Goal: Task Accomplishment & Management: Manage account settings

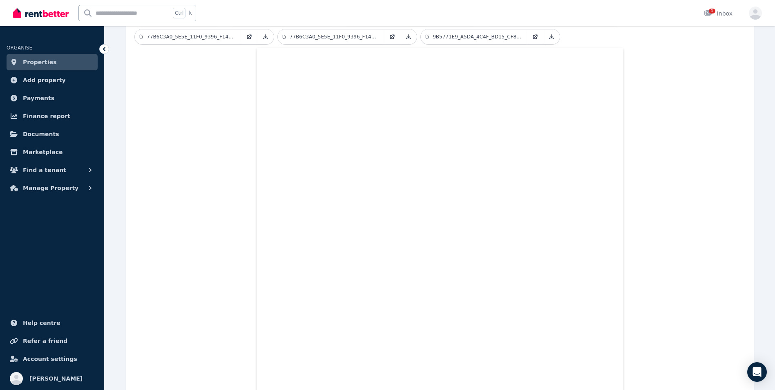
scroll to position [275, 0]
click at [56, 173] on span "Find a tenant" at bounding box center [44, 170] width 43 height 10
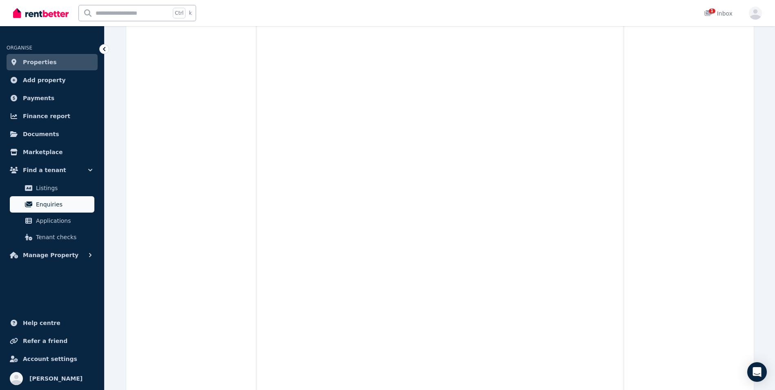
click at [53, 201] on span "Enquiries" at bounding box center [63, 204] width 55 height 10
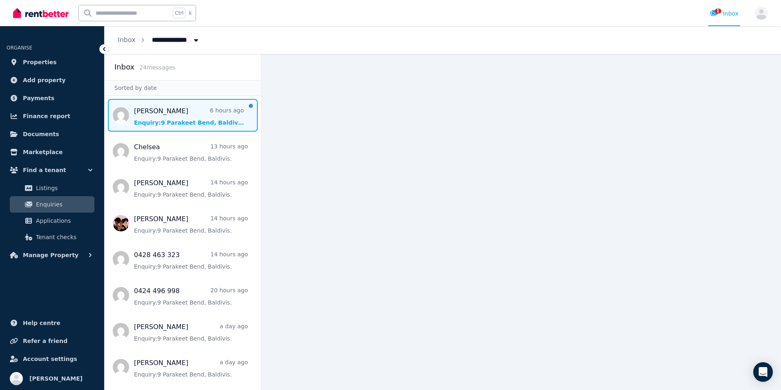
click at [174, 114] on span "Message list" at bounding box center [183, 115] width 156 height 33
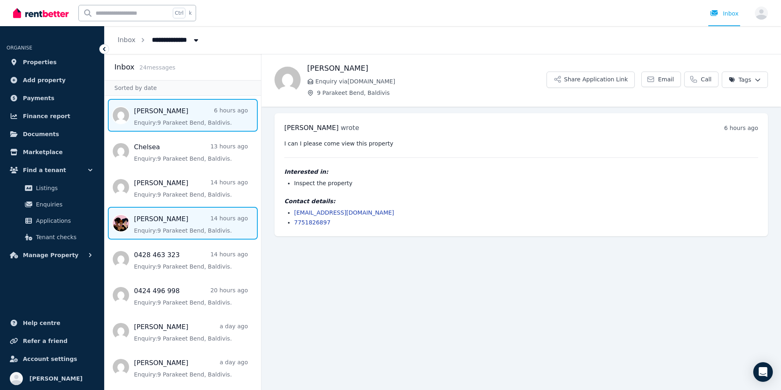
click at [154, 219] on span "Message list" at bounding box center [183, 223] width 156 height 33
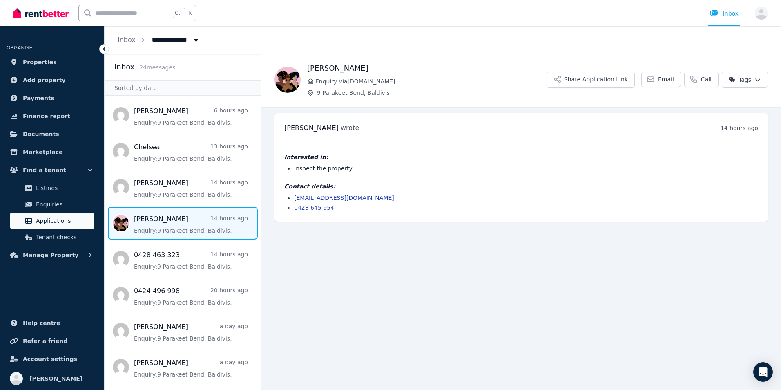
click at [52, 222] on span "Applications" at bounding box center [63, 221] width 55 height 10
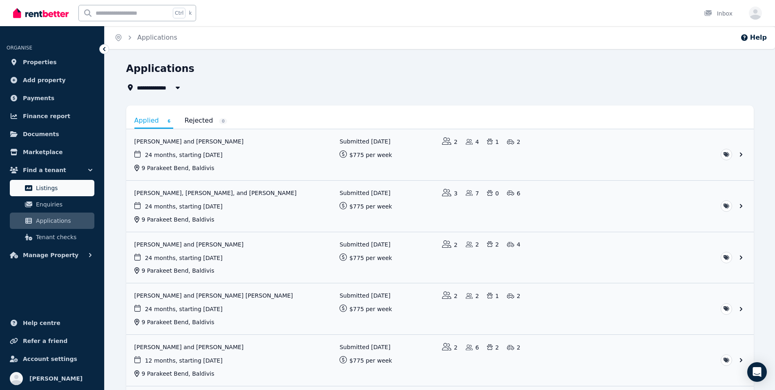
click at [47, 185] on span "Listings" at bounding box center [63, 188] width 55 height 10
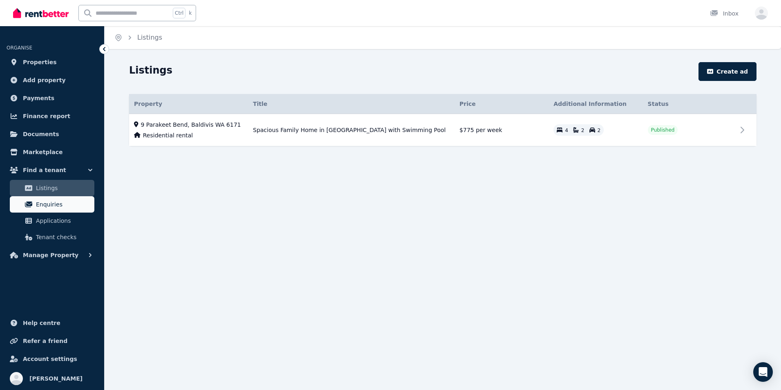
click at [47, 204] on span "Enquiries" at bounding box center [63, 204] width 55 height 10
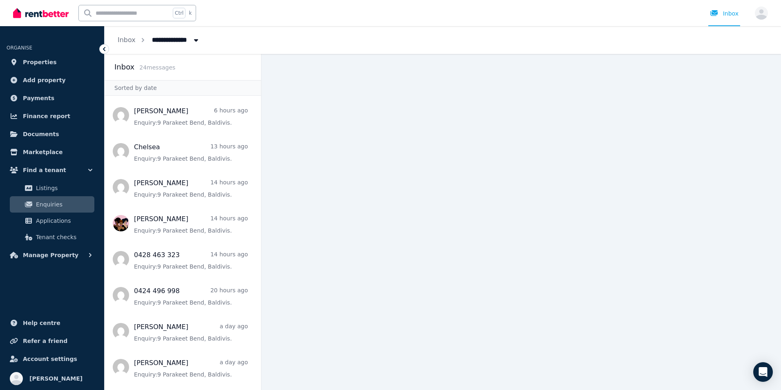
click at [47, 204] on span "Enquiries" at bounding box center [63, 204] width 55 height 10
click at [59, 253] on span "Manage Property" at bounding box center [51, 255] width 56 height 10
